Goal: Task Accomplishment & Management: Manage account settings

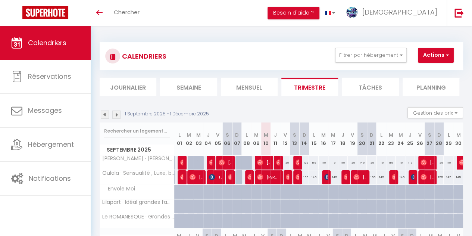
click at [274, 161] on div at bounding box center [279, 163] width 10 height 14
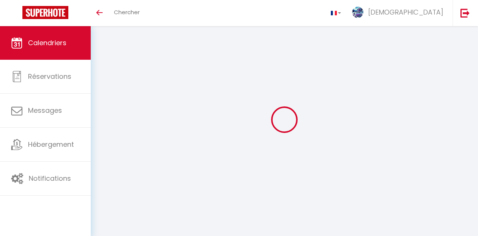
select select
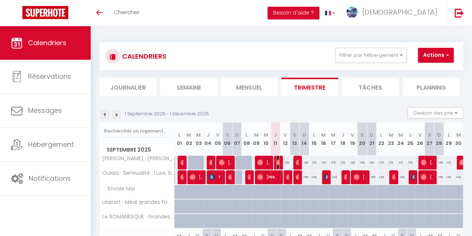
click at [277, 164] on img at bounding box center [279, 162] width 6 height 6
select select "OK"
select select "0"
select select "1"
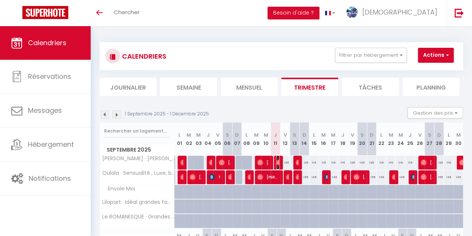
select select "1"
select select
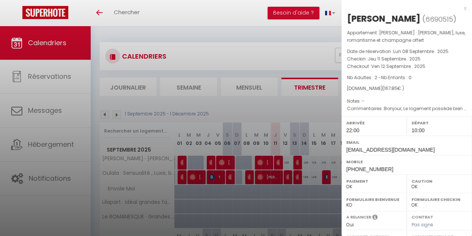
click at [277, 164] on div at bounding box center [236, 118] width 472 height 236
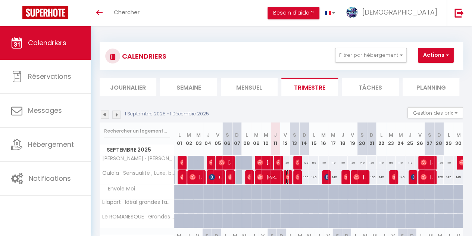
click at [286, 177] on img at bounding box center [289, 177] width 6 height 6
select select "39068"
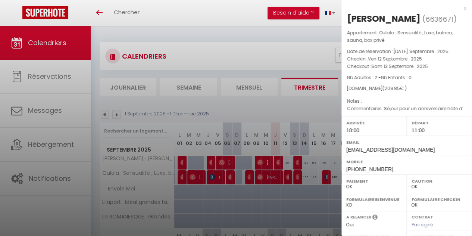
click at [286, 177] on div at bounding box center [236, 118] width 472 height 236
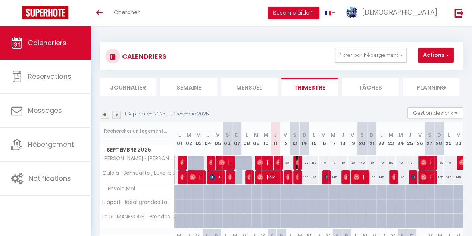
click at [296, 161] on img at bounding box center [299, 162] width 6 height 6
select select
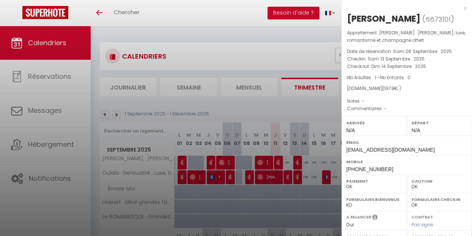
click at [295, 161] on div at bounding box center [236, 118] width 472 height 236
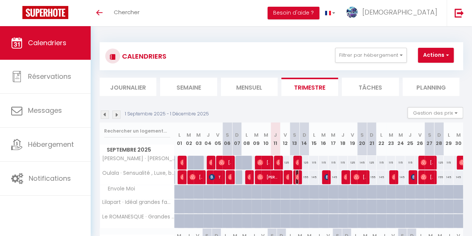
click at [296, 173] on span "[PERSON_NAME]" at bounding box center [297, 177] width 3 height 14
select select "1"
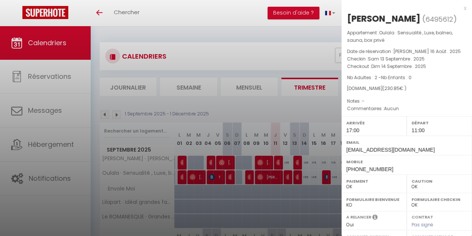
click at [296, 173] on div at bounding box center [236, 118] width 472 height 236
